Goal: Task Accomplishment & Management: Manage account settings

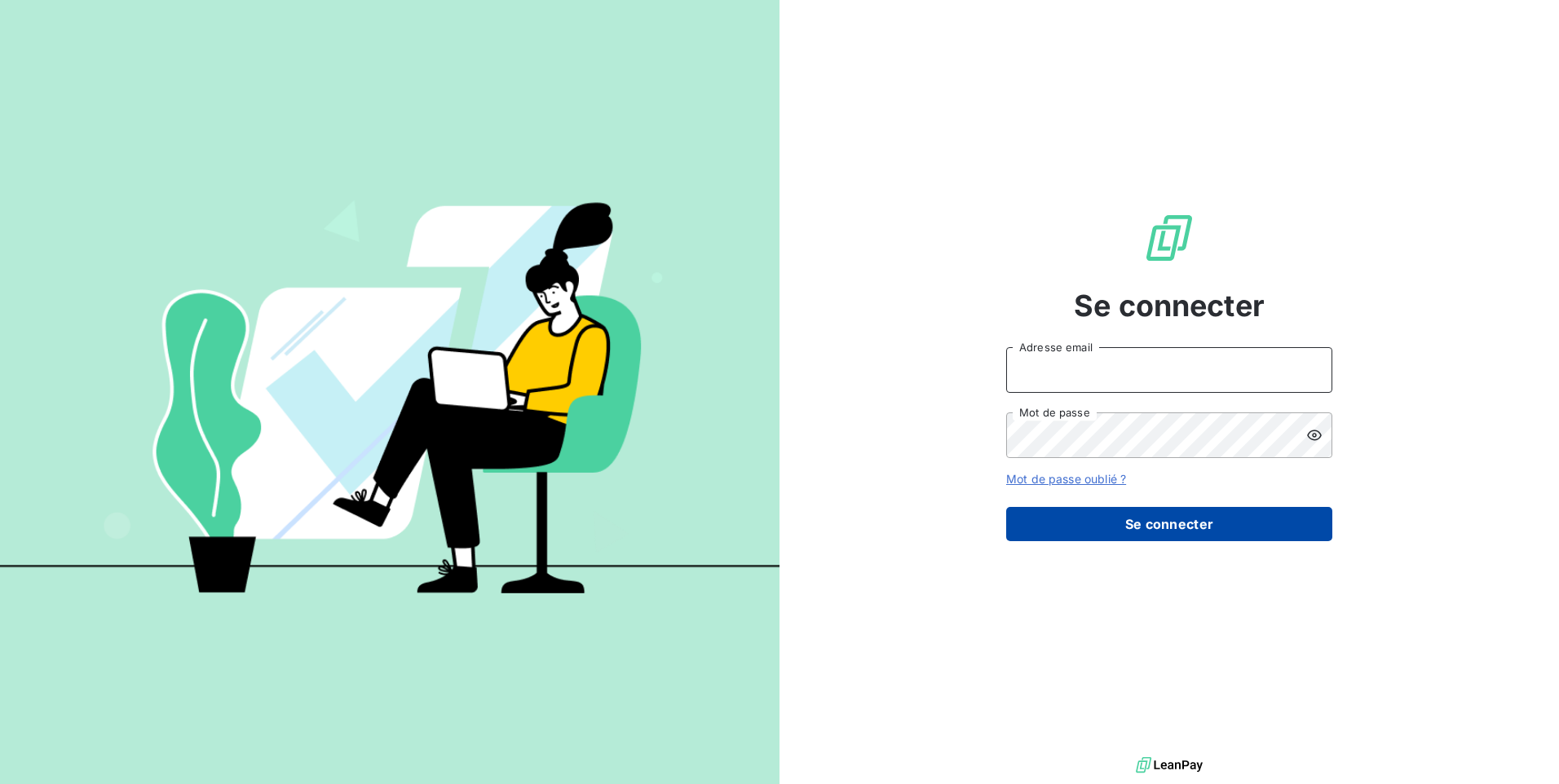
type input "[EMAIL_ADDRESS][DOMAIN_NAME]"
click at [1078, 538] on button "Se connecter" at bounding box center [1169, 524] width 326 height 35
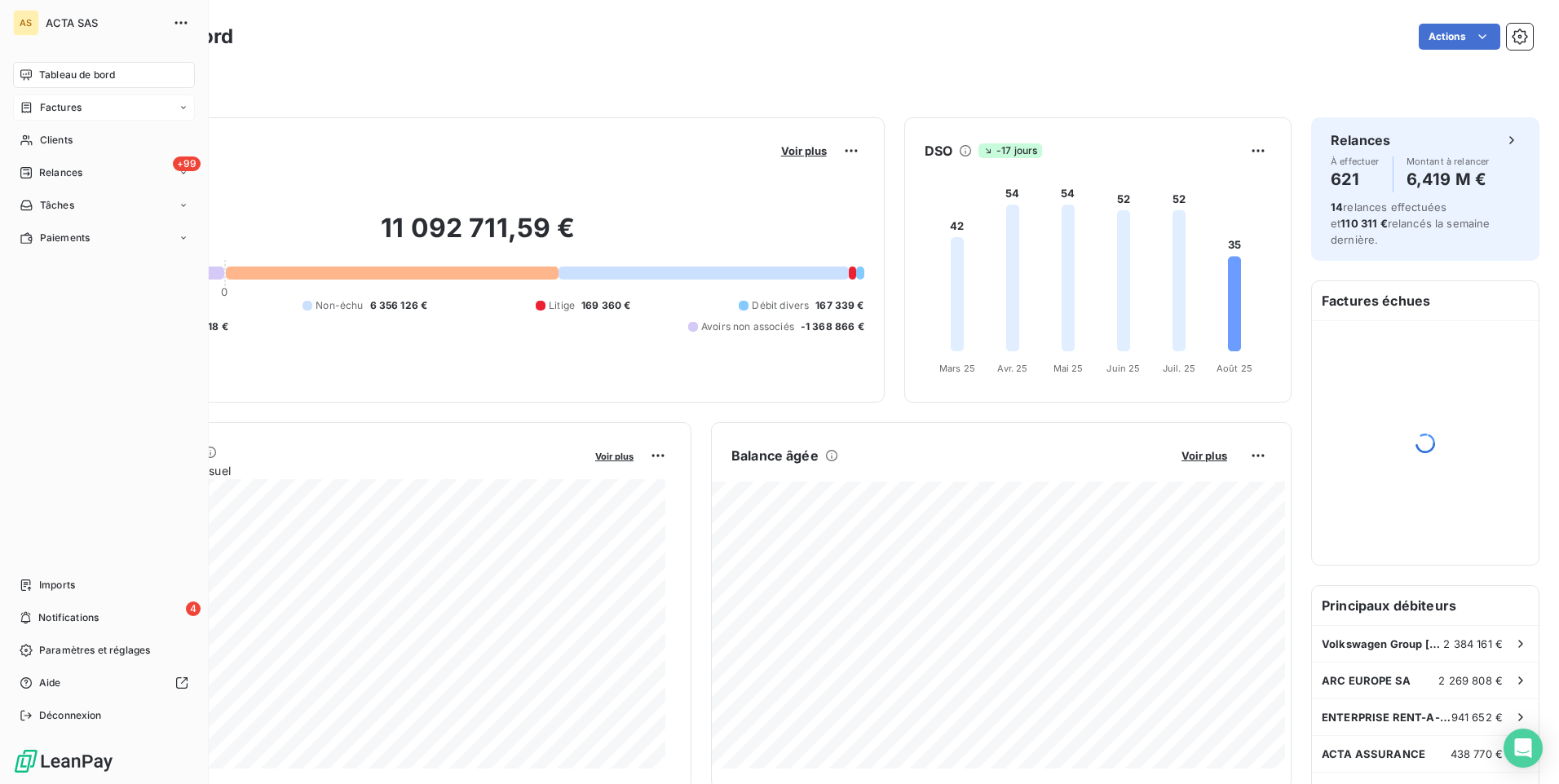
click at [64, 113] on span "Factures" at bounding box center [61, 107] width 42 height 15
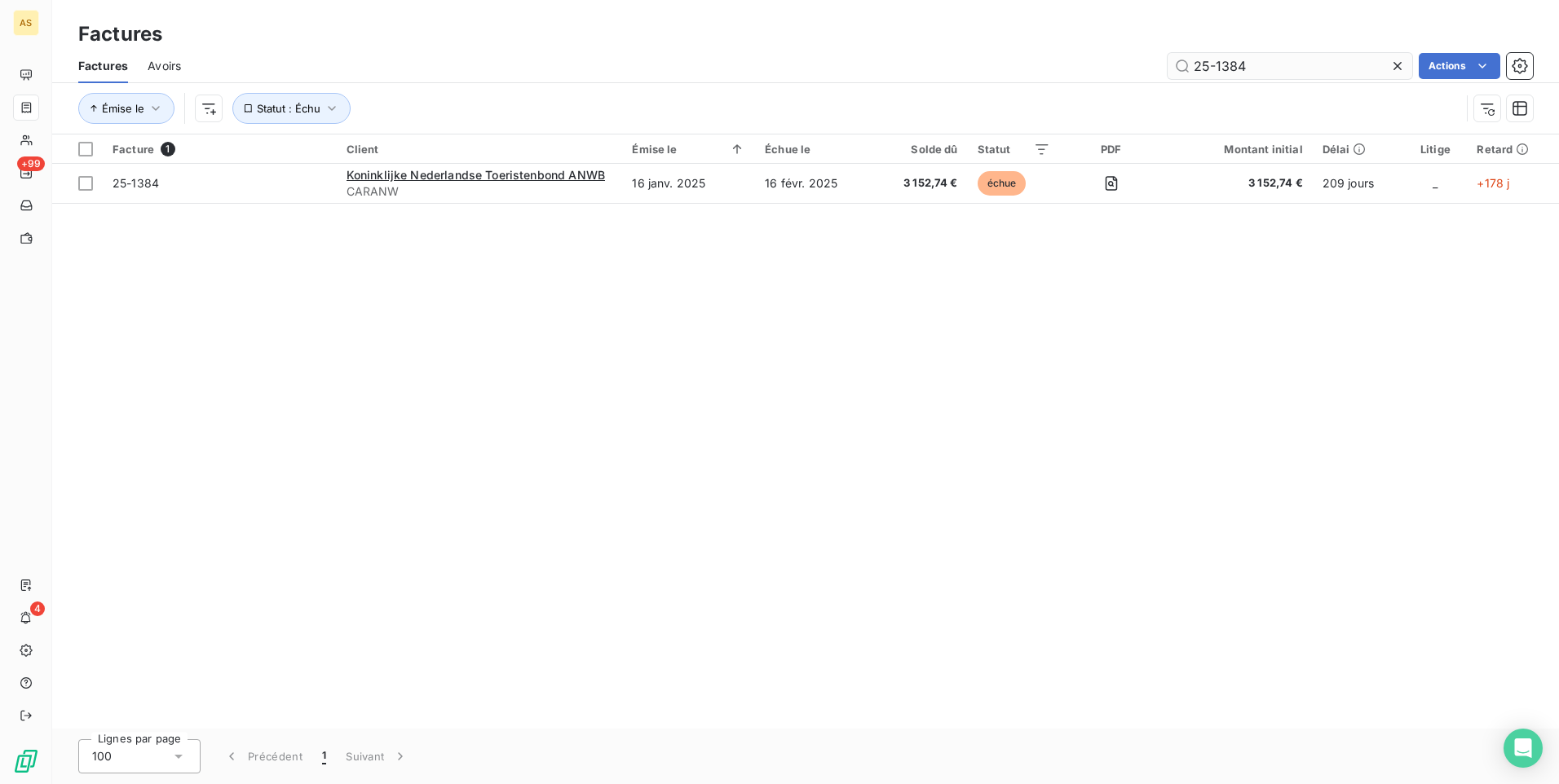
drag, startPoint x: 1260, startPoint y: 66, endPoint x: 1184, endPoint y: 64, distance: 76.0
click at [1185, 64] on input "25-1384" at bounding box center [1289, 66] width 245 height 26
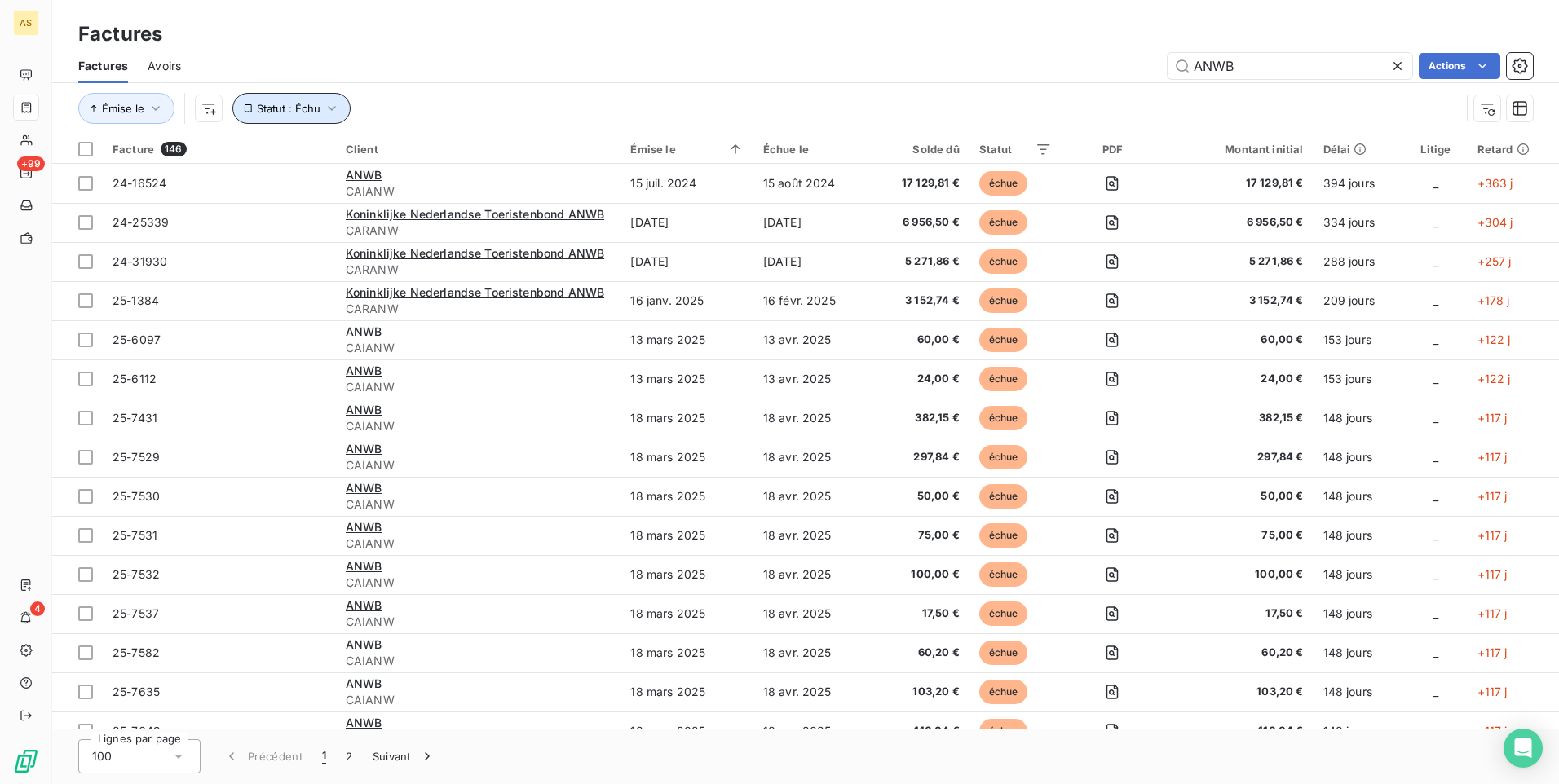
click at [336, 107] on icon "button" at bounding box center [331, 108] width 16 height 16
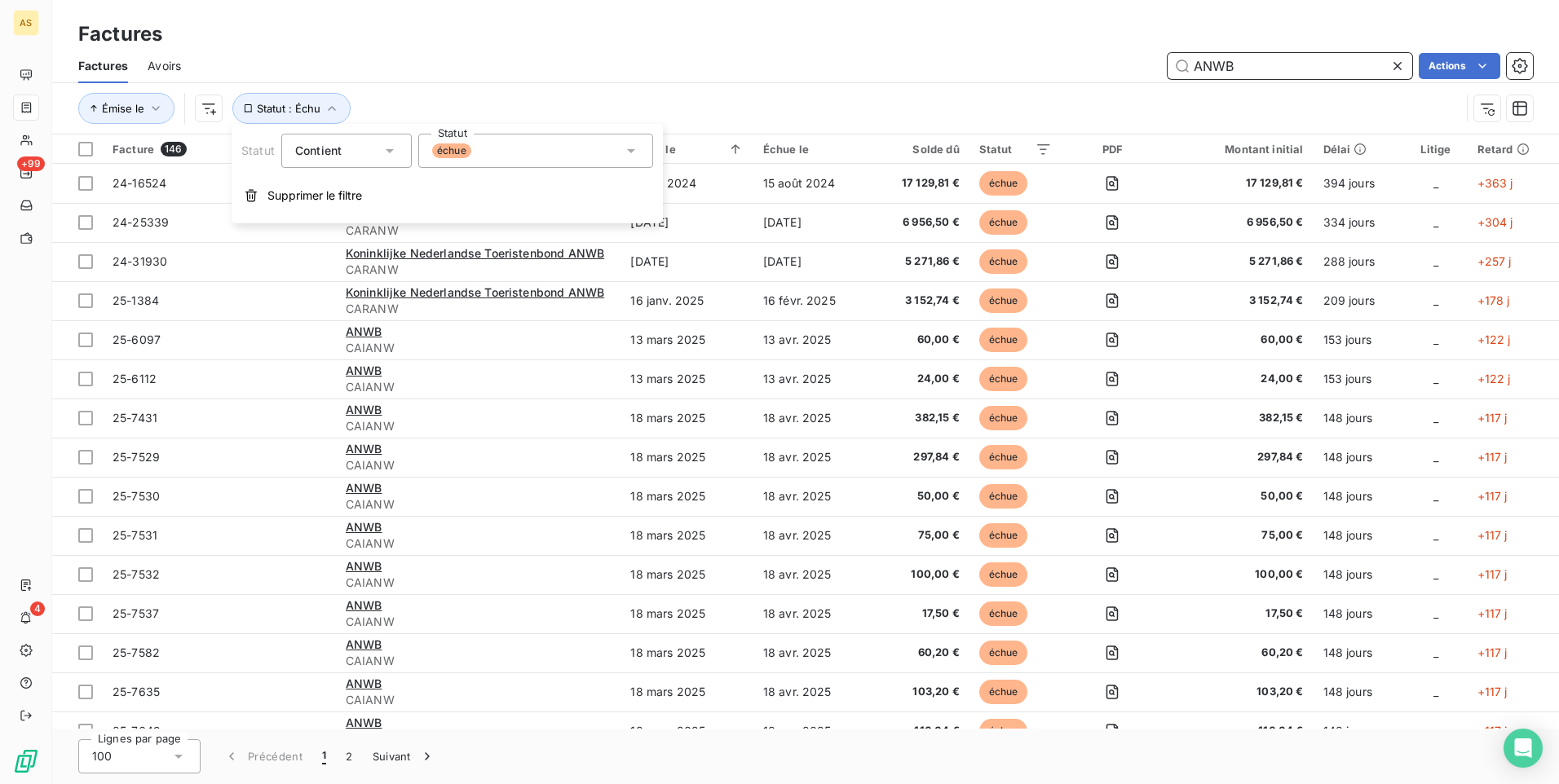
click at [1269, 68] on input "ANWB" at bounding box center [1289, 66] width 245 height 26
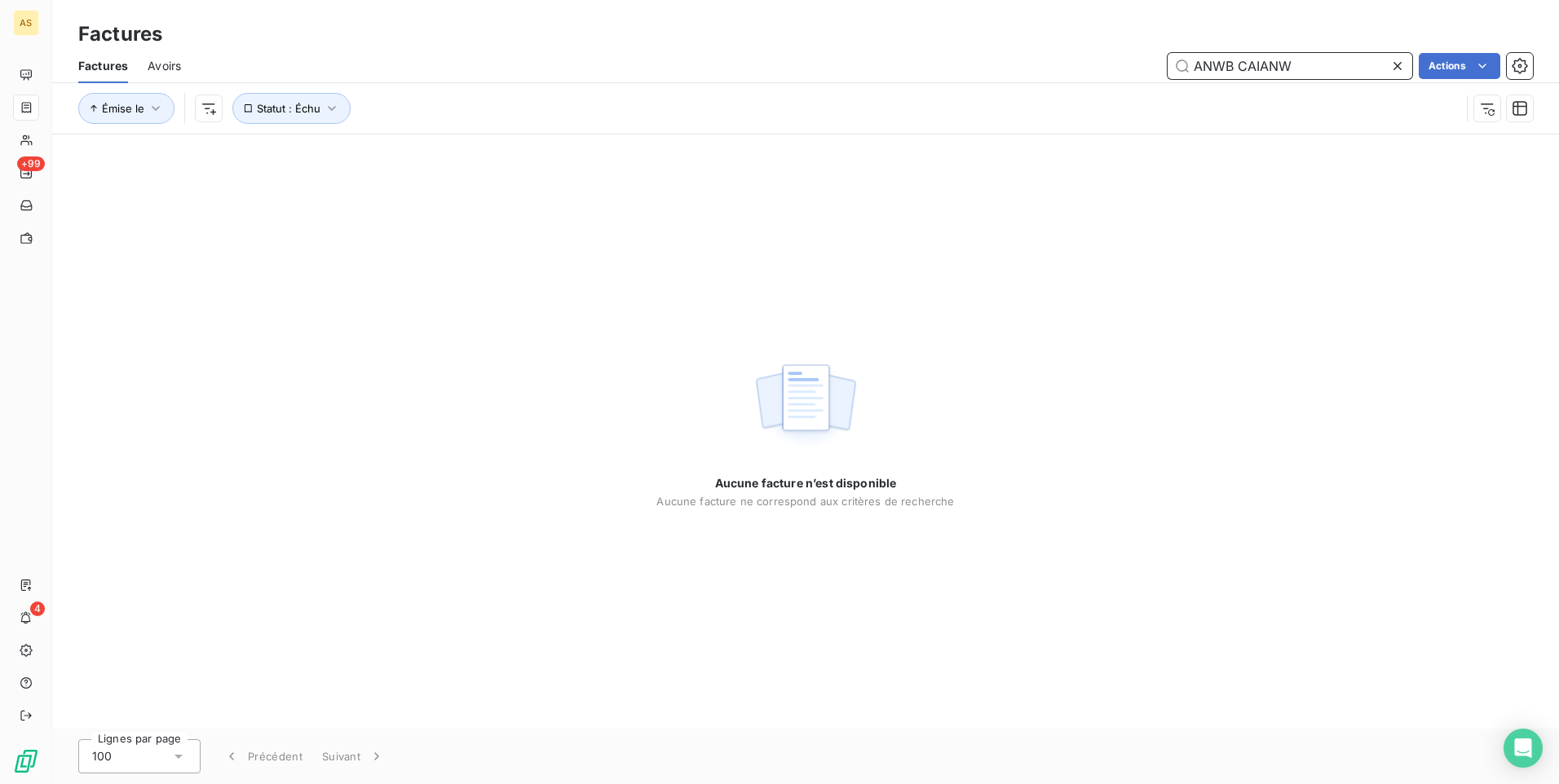
drag, startPoint x: 1235, startPoint y: 66, endPoint x: 1136, endPoint y: 70, distance: 99.1
click at [1136, 70] on div "ANWB CAIANW Actions" at bounding box center [866, 66] width 1332 height 26
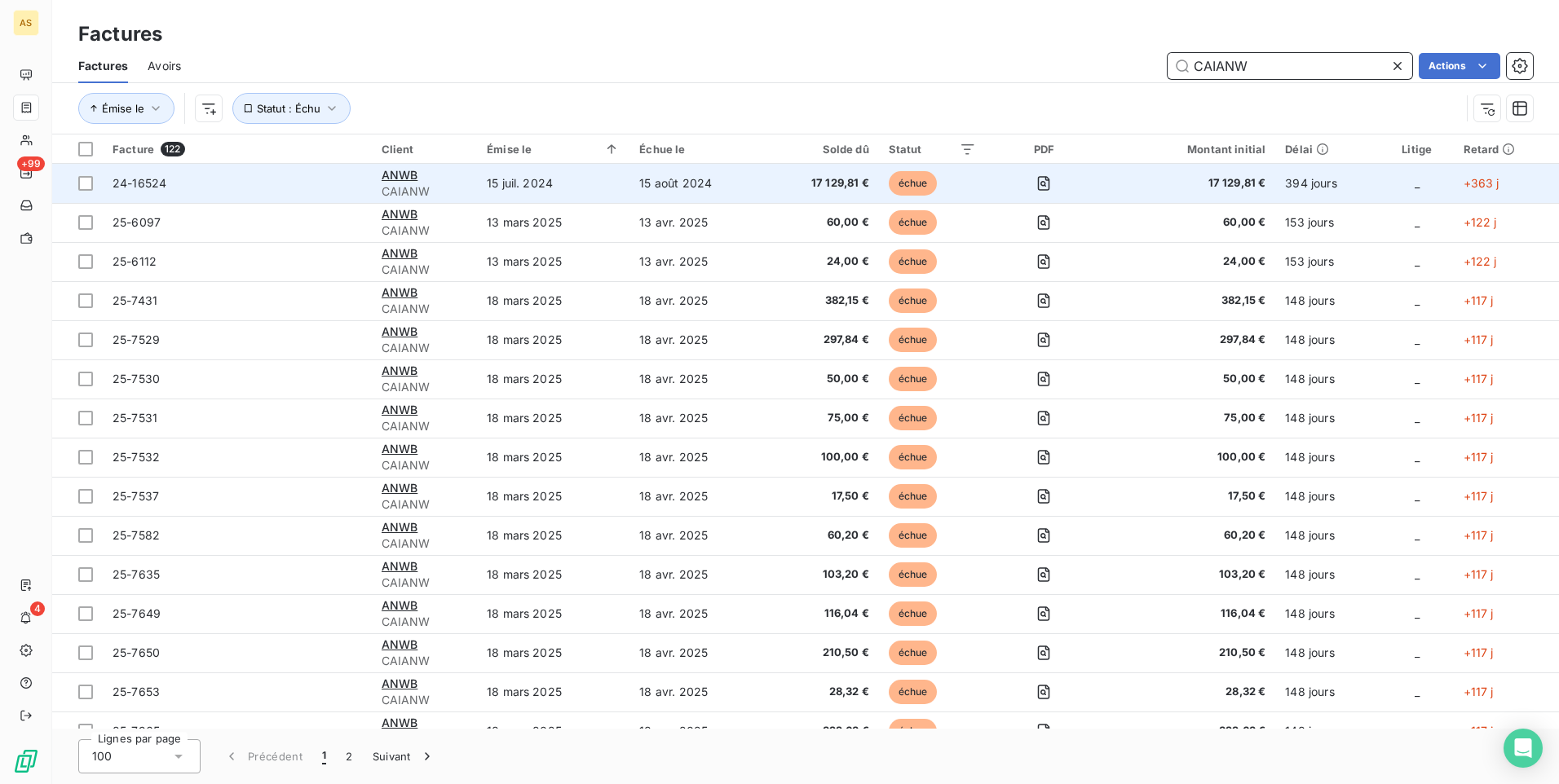
type input "CAIANW"
click at [577, 181] on td "15 juil. 2024" at bounding box center [553, 183] width 152 height 39
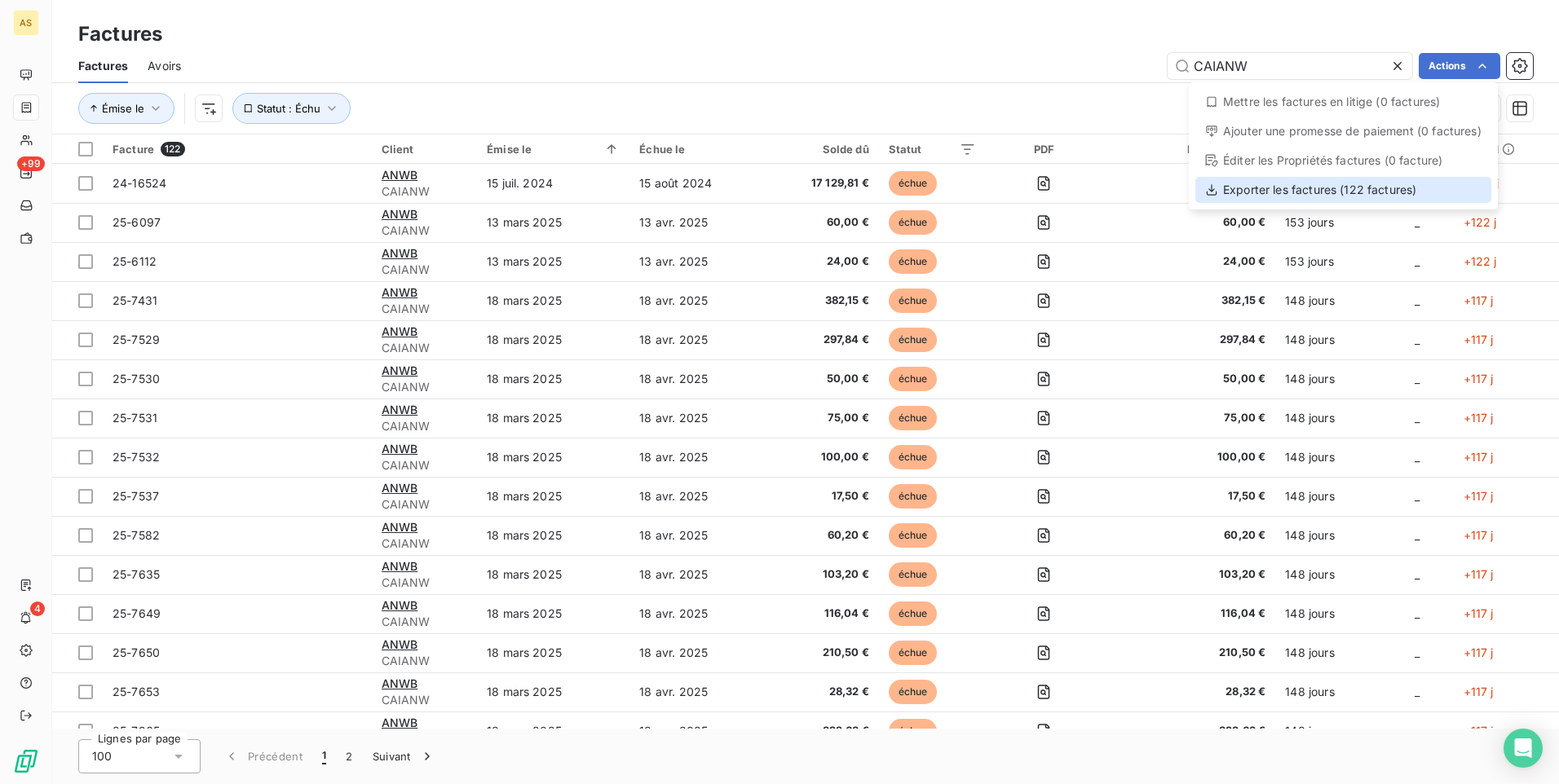
click at [1319, 192] on div "Exporter les factures (122 factures)" at bounding box center [1342, 189] width 296 height 26
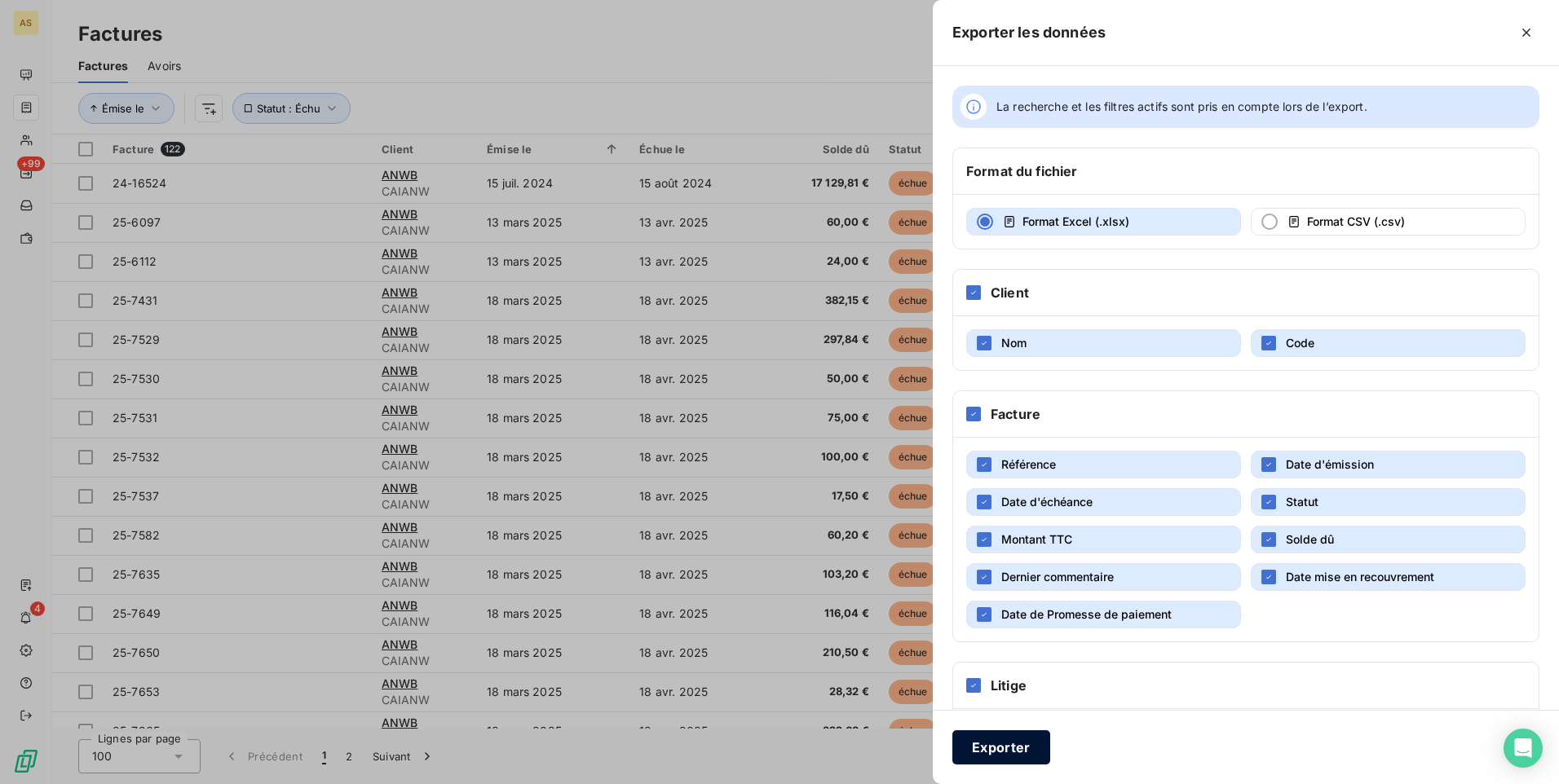
click at [998, 751] on button "Exporter" at bounding box center [1001, 748] width 97 height 35
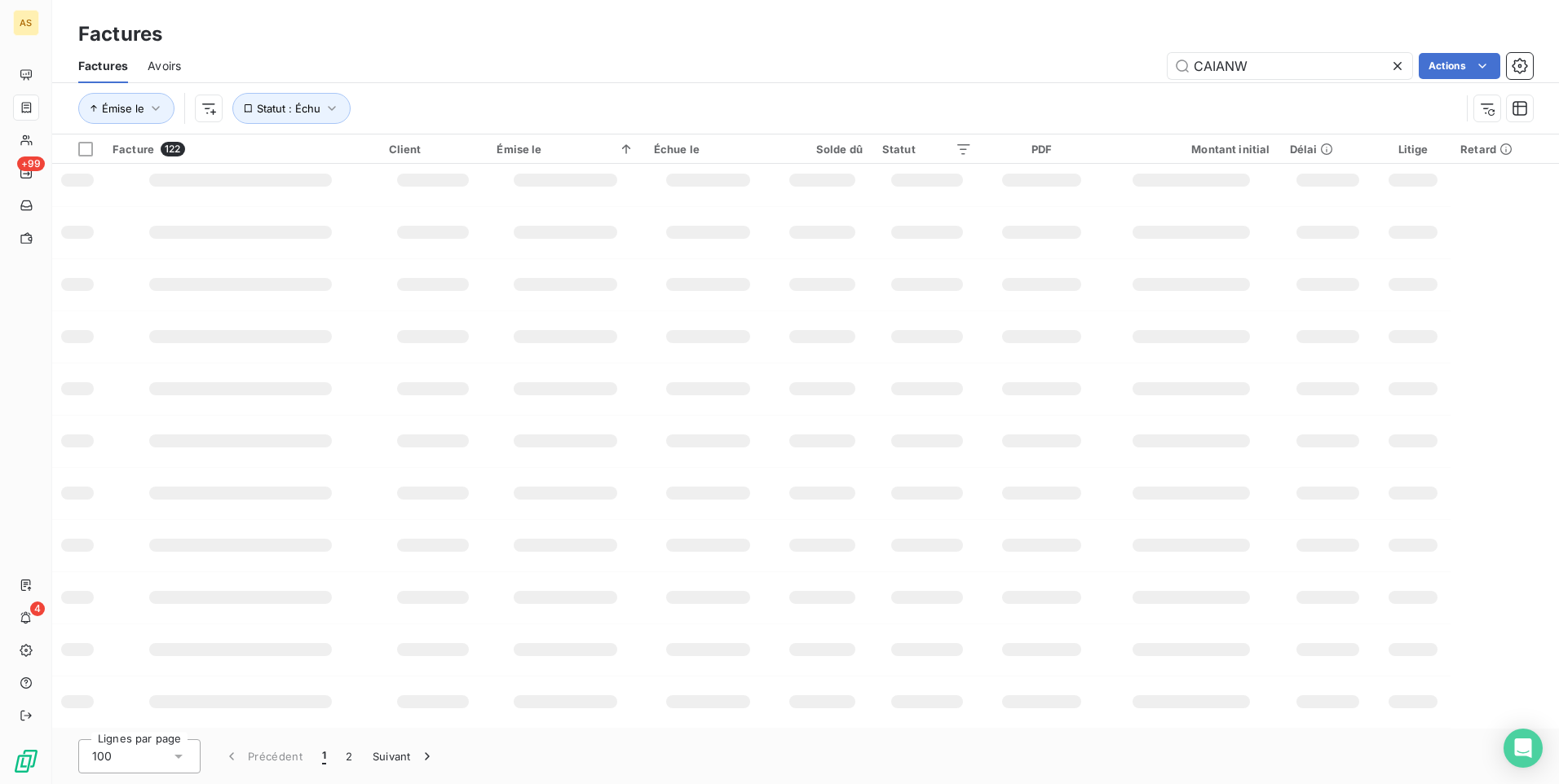
scroll to position [219, 0]
